Goal: Navigation & Orientation: Find specific page/section

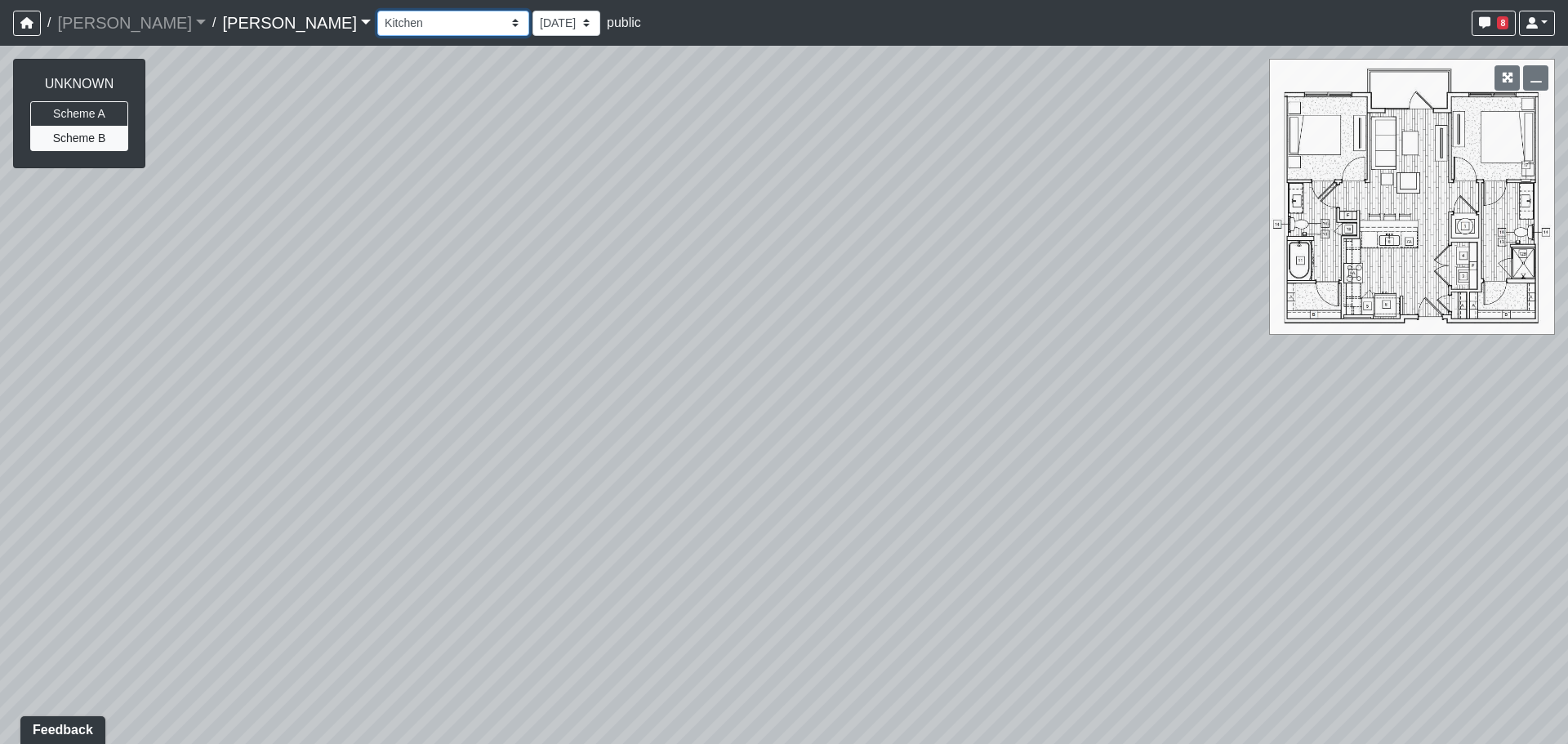
click at [379, 32] on select "Column Seating Column Shelves Dining Table Entry 1 Entry 2 Kitchen Lounge 1 Lou…" at bounding box center [453, 23] width 152 height 26
click at [377, 37] on div "Column Seating Column Shelves Dining Table Entry 1 Entry 2 Kitchen Lounge 1 Lou…" at bounding box center [966, 23] width 1178 height 32
click at [377, 23] on select "Column Seating Column Shelves Dining Table Entry 1 Entry 2 Kitchen Lounge 1 Lou…" at bounding box center [453, 23] width 152 height 26
click at [377, 11] on select "Column Seating Column Shelves Dining Table Entry 1 Entry 2 Kitchen Lounge 1 Lou…" at bounding box center [453, 23] width 152 height 26
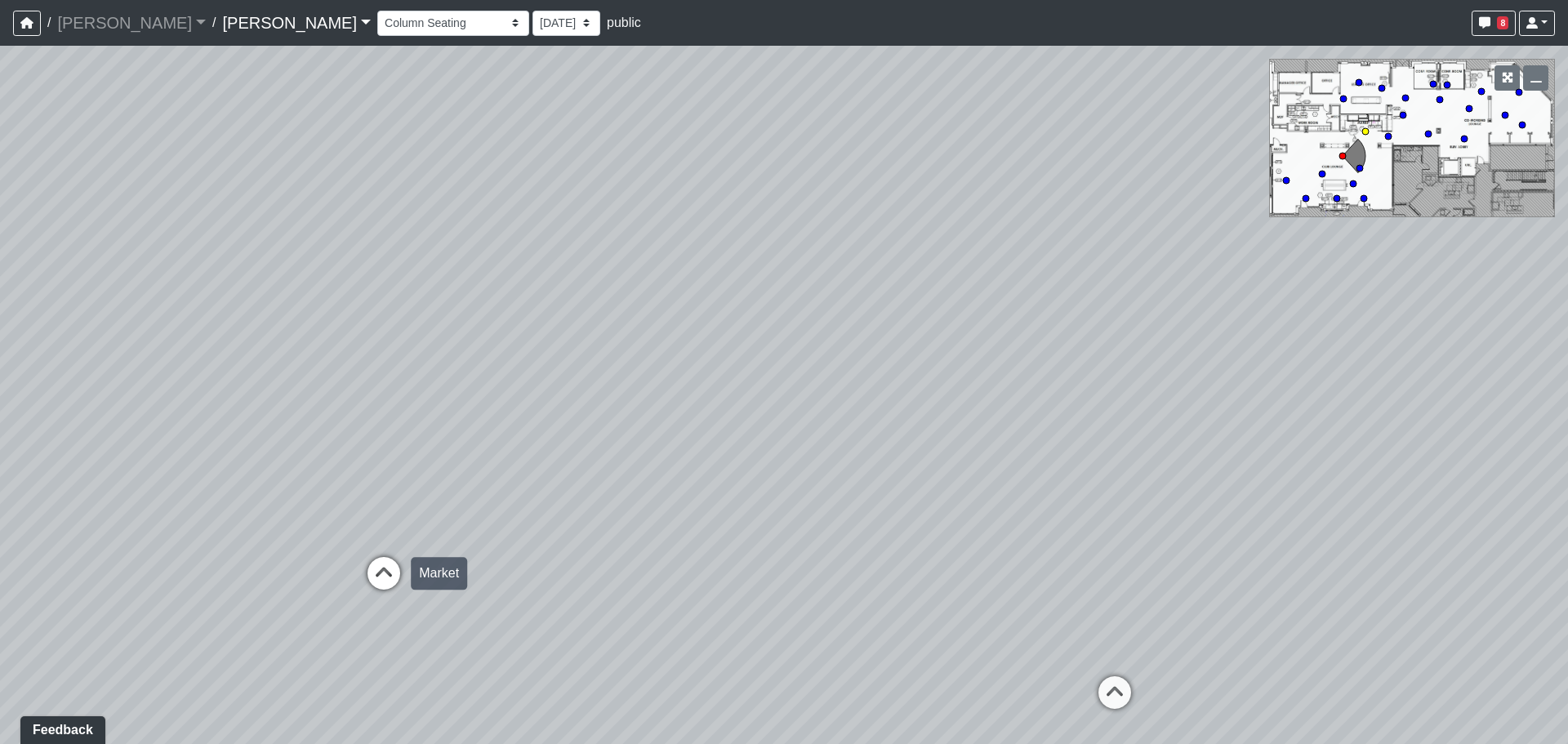
click at [399, 581] on icon at bounding box center [383, 581] width 49 height 49
click at [930, 612] on icon at bounding box center [938, 628] width 49 height 49
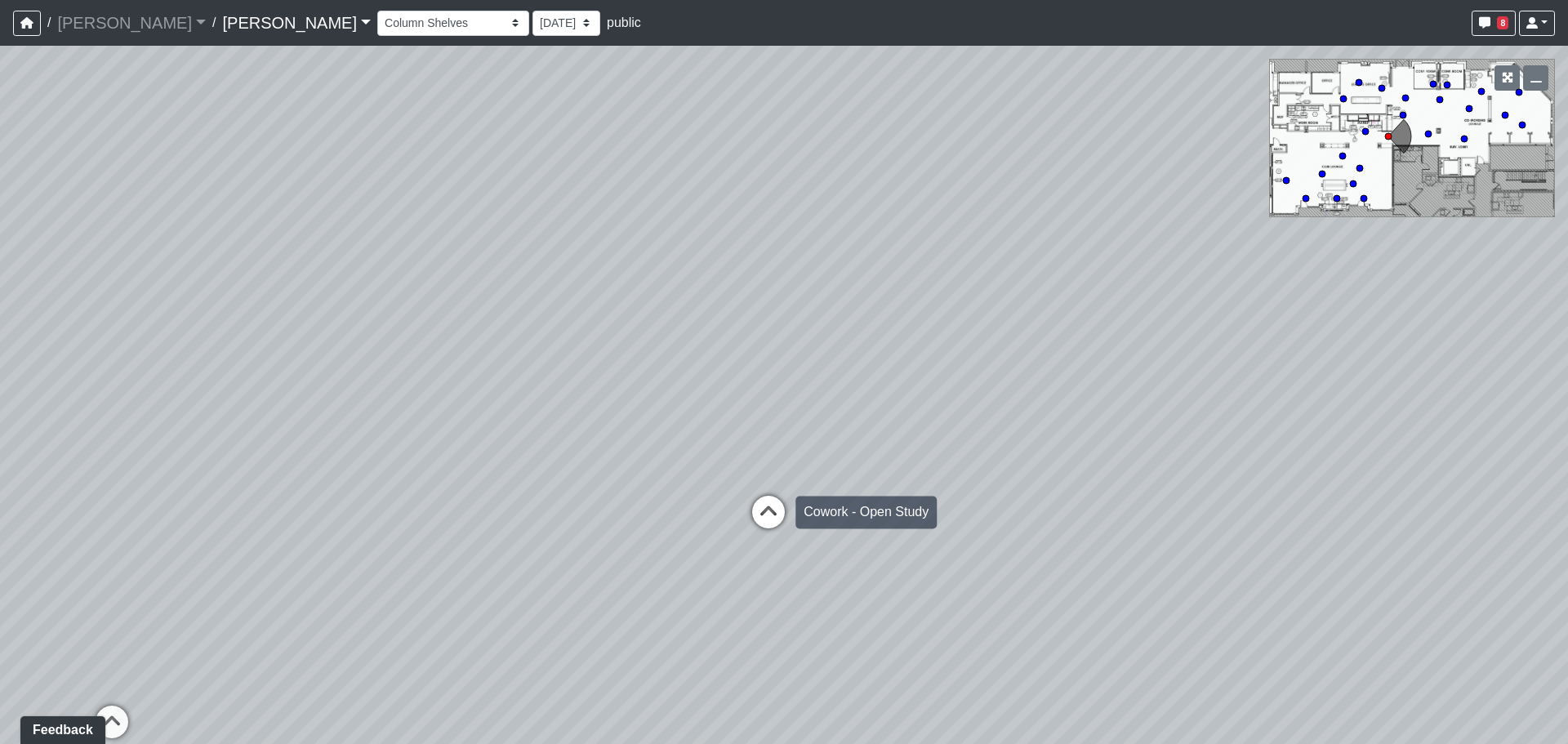
click at [747, 512] on icon at bounding box center [768, 520] width 49 height 49
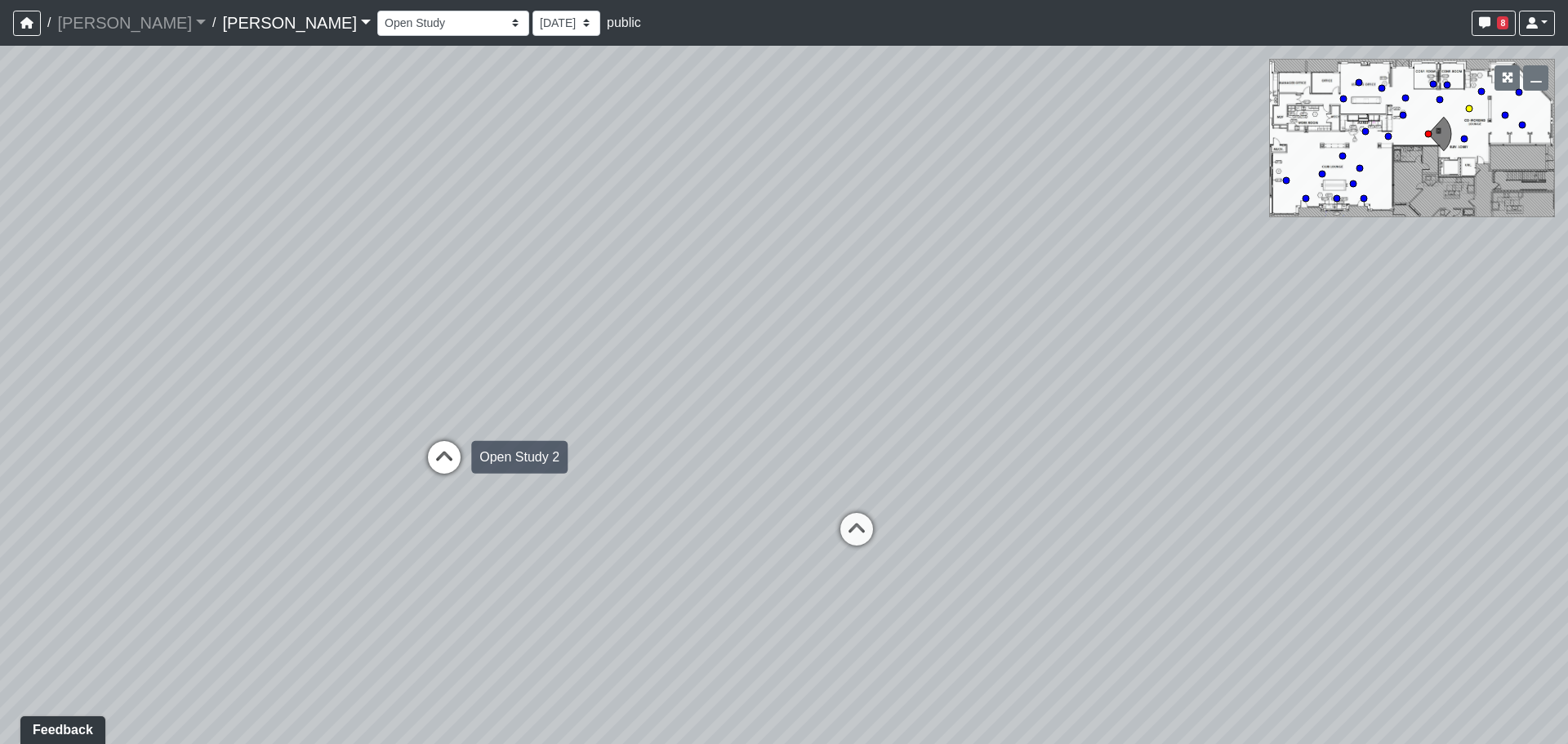
click at [432, 446] on icon at bounding box center [444, 464] width 49 height 49
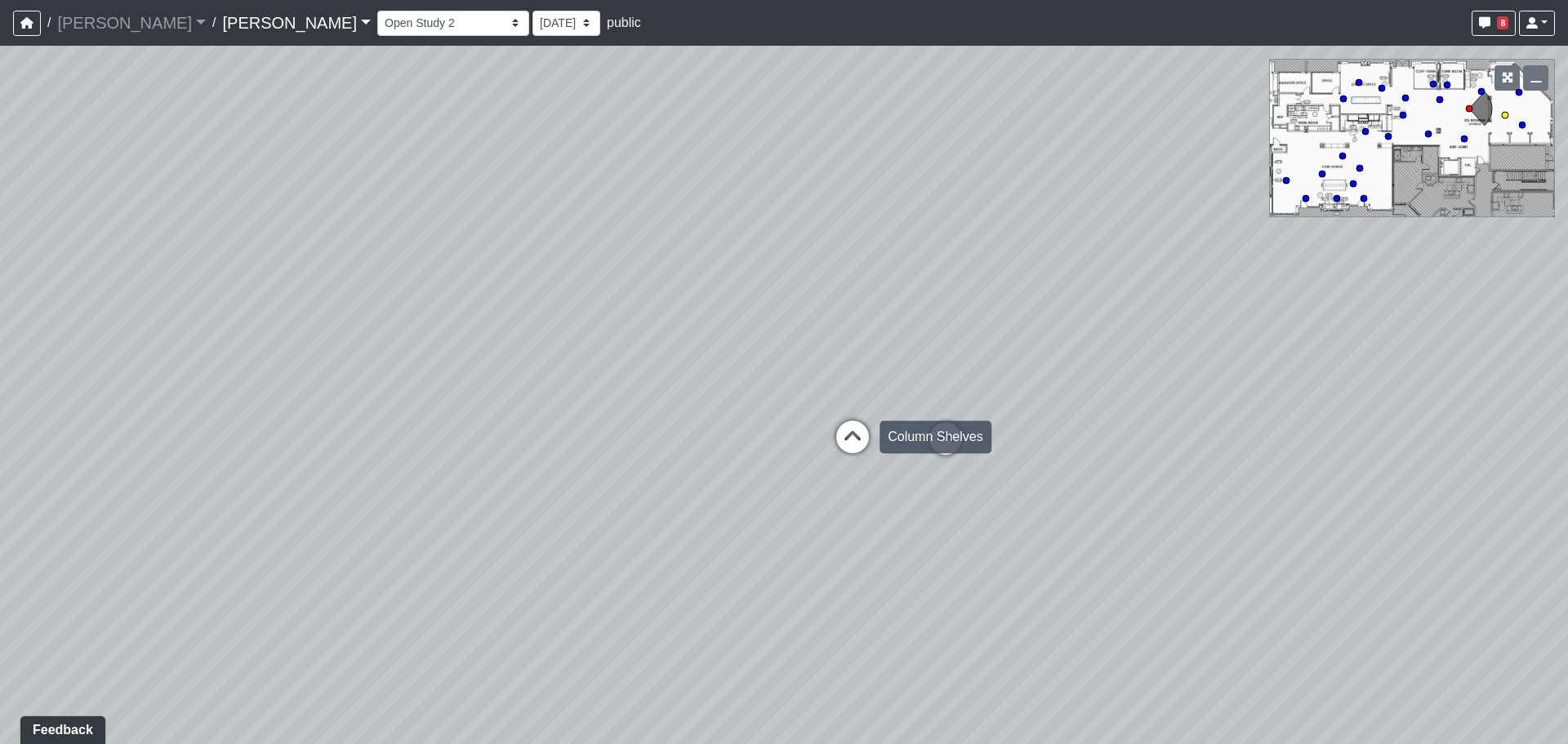
click at [875, 430] on icon at bounding box center [852, 445] width 49 height 49
drag, startPoint x: 193, startPoint y: 402, endPoint x: 587, endPoint y: 377, distance: 394.8
click at [587, 377] on div "Loading... Entry Loading... Laundry Loading... Living Room Loading... Hall 1 Lo…" at bounding box center [784, 394] width 1568 height 698
click at [729, 510] on icon at bounding box center [746, 519] width 49 height 49
select select "2XDGVQup7JErAeTPjknrEH"
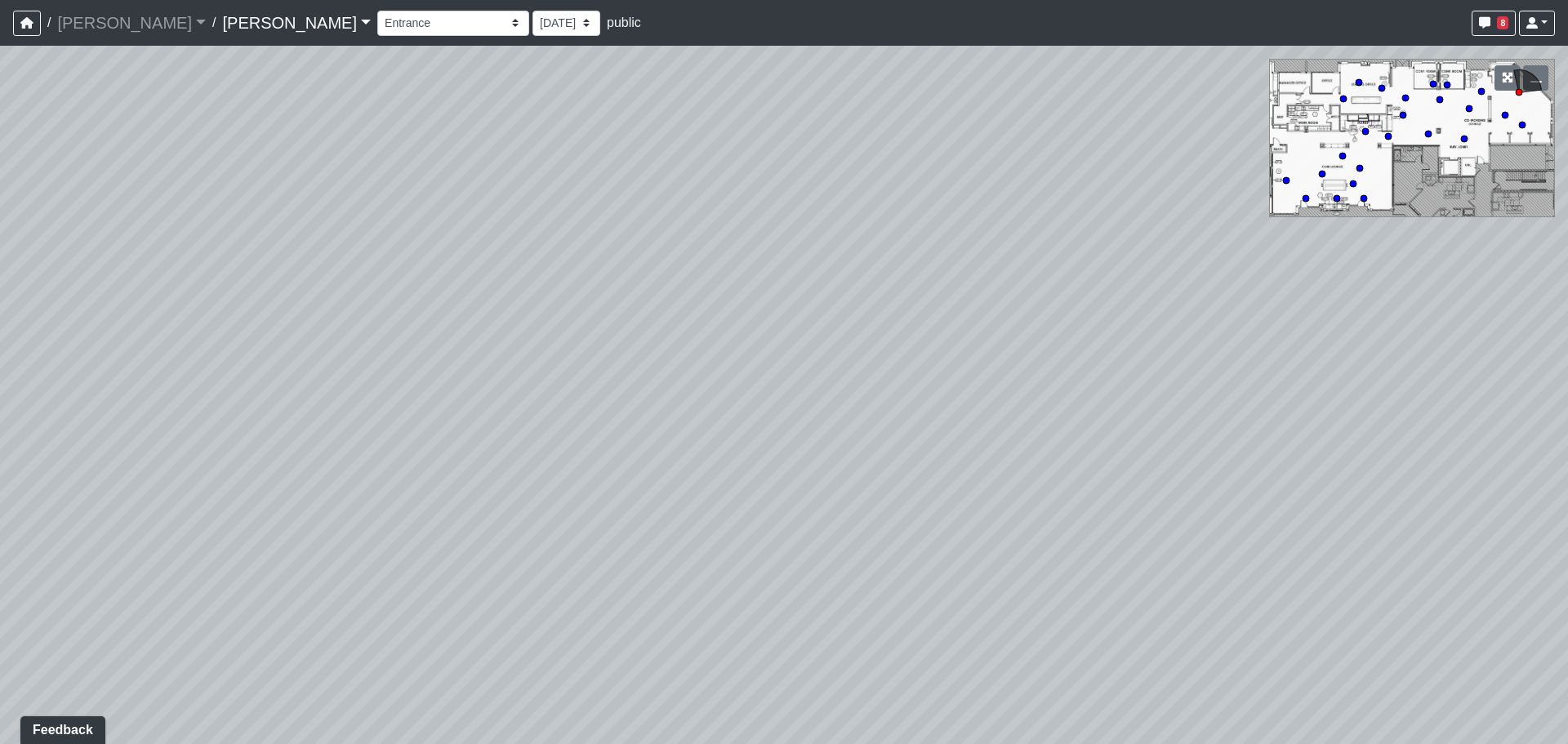
drag, startPoint x: 504, startPoint y: 480, endPoint x: 810, endPoint y: 675, distance: 362.9
click at [810, 675] on div "Loading... Entry Loading... Laundry Loading... Living Room Loading... Hall 1 Lo…" at bounding box center [784, 394] width 1568 height 698
drag, startPoint x: 680, startPoint y: 535, endPoint x: 508, endPoint y: 265, distance: 320.1
click at [510, 265] on div "Loading... Entry Loading... Laundry Loading... Living Room Loading... Hall 1 Lo…" at bounding box center [784, 394] width 1568 height 698
drag, startPoint x: 460, startPoint y: 468, endPoint x: 738, endPoint y: 488, distance: 278.7
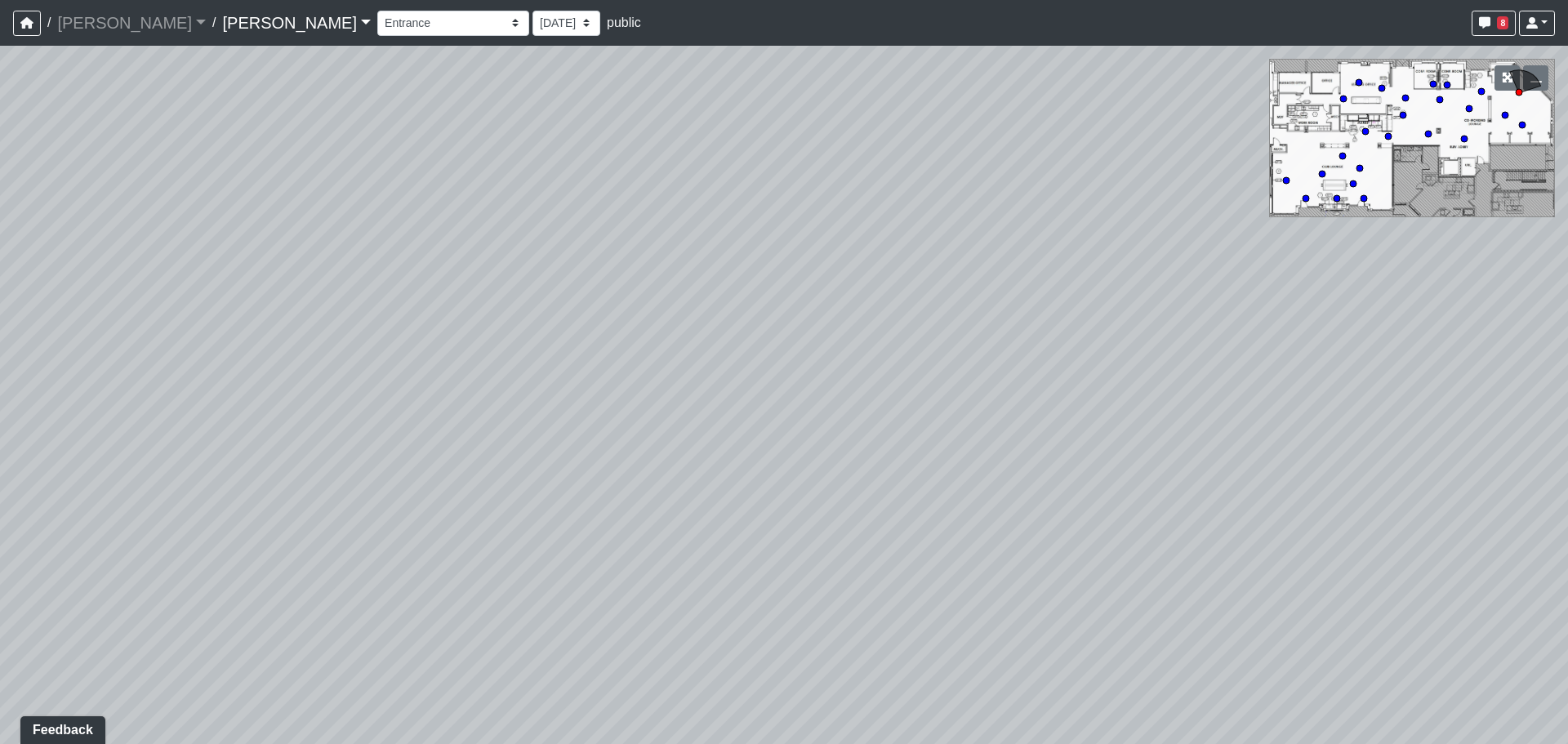
click at [754, 497] on div "Loading... Entry Loading... Laundry Loading... Living Room Loading... Hall 1 Lo…" at bounding box center [784, 394] width 1568 height 698
drag, startPoint x: 592, startPoint y: 445, endPoint x: 623, endPoint y: 440, distance: 31.4
click at [623, 440] on div "Loading... Entry Loading... Laundry Loading... Living Room Loading... Hall 1 Lo…" at bounding box center [784, 394] width 1568 height 698
drag, startPoint x: 573, startPoint y: 391, endPoint x: 564, endPoint y: 398, distance: 11.4
click at [567, 399] on div "Loading... Entry Loading... Laundry Loading... Living Room Loading... Hall 1 Lo…" at bounding box center [784, 394] width 1568 height 698
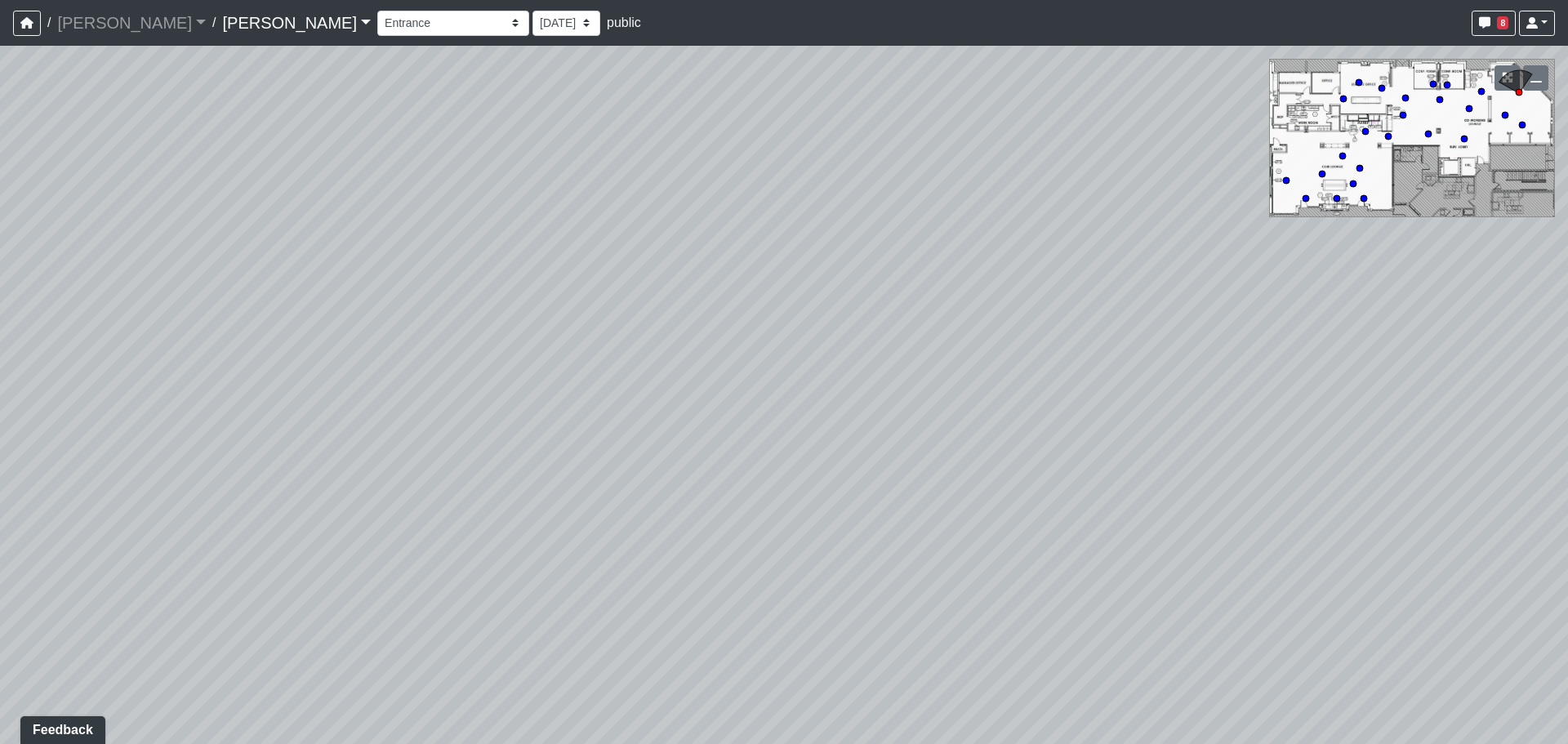
drag, startPoint x: 664, startPoint y: 382, endPoint x: 799, endPoint y: 445, distance: 149.0
click at [1038, 489] on div "Loading... Entry Loading... Laundry Loading... Living Room Loading... Hall 1 Lo…" at bounding box center [784, 394] width 1568 height 698
drag, startPoint x: 428, startPoint y: 357, endPoint x: 619, endPoint y: 346, distance: 191.3
click at [626, 350] on div "Loading... Entry Loading... Laundry Loading... Living Room Loading... Hall 1 Lo…" at bounding box center [784, 394] width 1568 height 698
drag, startPoint x: 177, startPoint y: 263, endPoint x: 731, endPoint y: 386, distance: 567.5
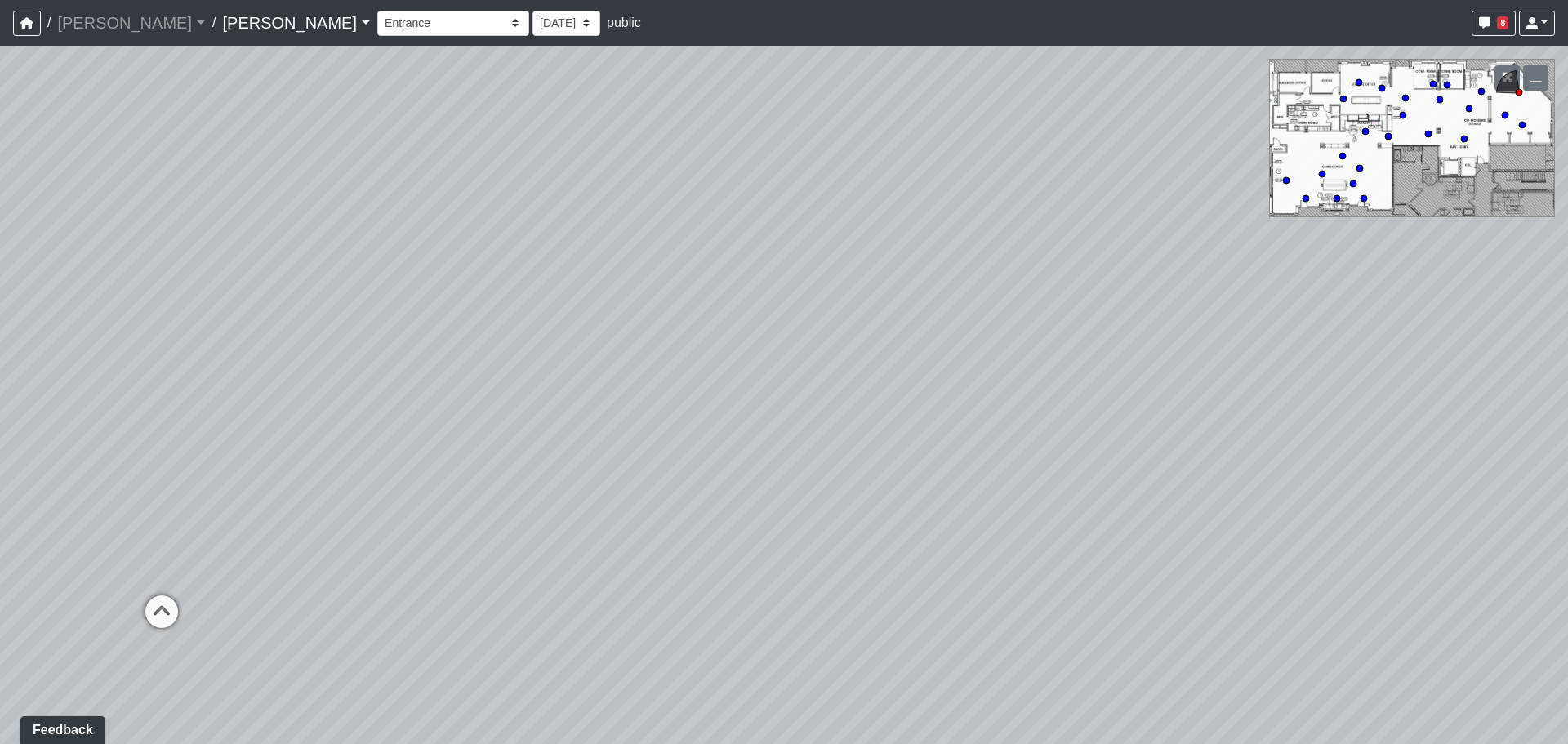
click at [730, 386] on div "Loading... Entry Loading... Laundry Loading... Living Room Loading... Hall 1 Lo…" at bounding box center [784, 394] width 1568 height 698
drag, startPoint x: 363, startPoint y: 297, endPoint x: 511, endPoint y: 261, distance: 152.3
click at [483, 269] on div "Loading... Entry Loading... Laundry Loading... Living Room Loading... Hall 1 Lo…" at bounding box center [784, 394] width 1568 height 698
